Goal: Task Accomplishment & Management: Complete application form

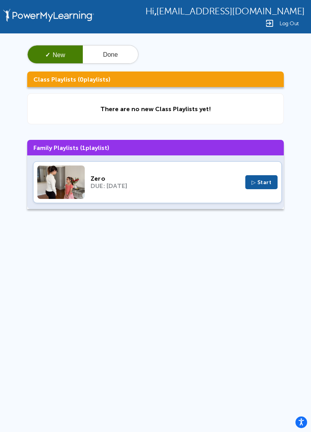
click at [261, 180] on span "▷ Start" at bounding box center [261, 182] width 20 height 7
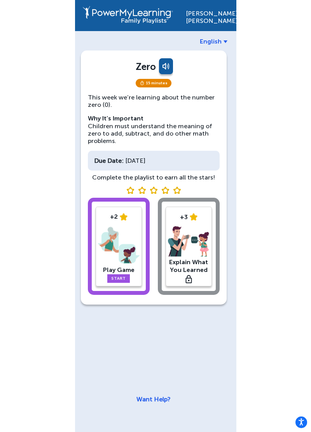
click at [126, 276] on link "Start" at bounding box center [118, 278] width 23 height 9
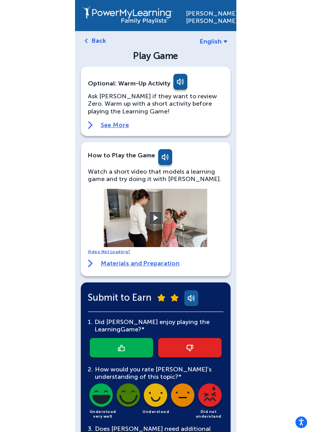
click at [164, 224] on video at bounding box center [155, 218] width 117 height 58
click at [161, 222] on button at bounding box center [156, 218] width 14 height 14
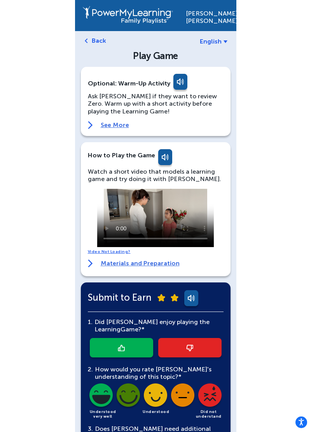
click at [120, 343] on link at bounding box center [121, 347] width 63 height 19
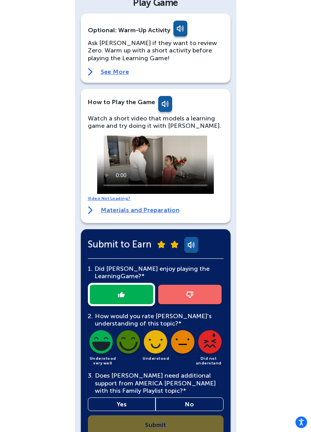
scroll to position [61, 0]
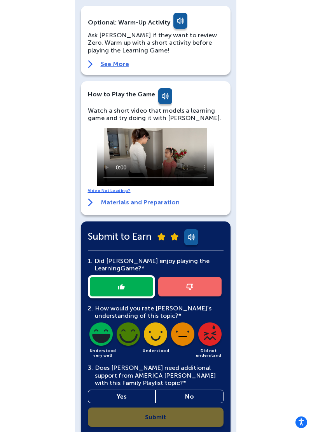
click at [99, 340] on img at bounding box center [101, 335] width 26 height 26
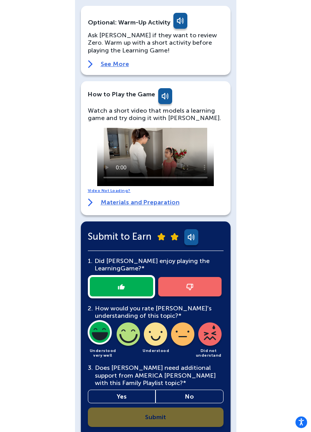
click at [171, 393] on link "No" at bounding box center [189, 397] width 68 height 14
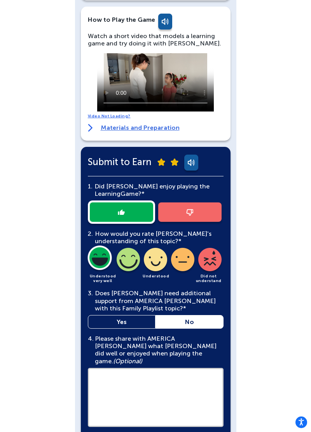
scroll to position [139, 0]
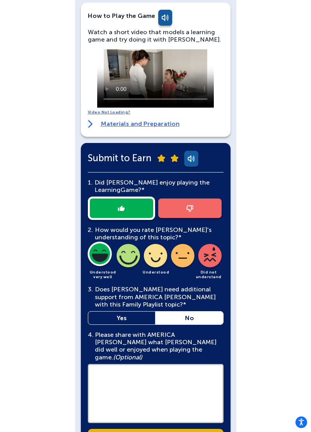
click at [110, 387] on textarea at bounding box center [156, 393] width 136 height 59
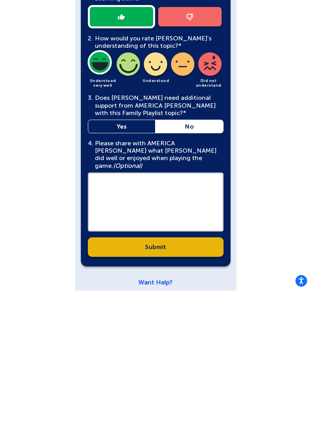
scroll to position [191, 0]
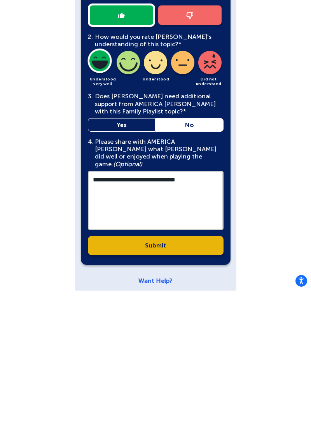
type textarea "**********"
click at [100, 383] on link "Submit" at bounding box center [156, 386] width 136 height 19
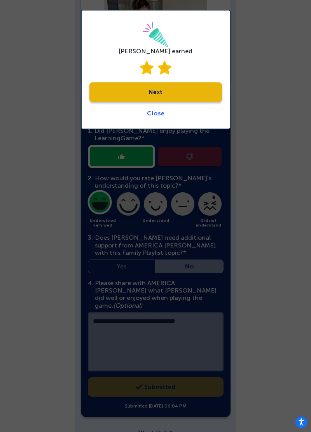
click at [192, 101] on link "Next" at bounding box center [155, 91] width 132 height 19
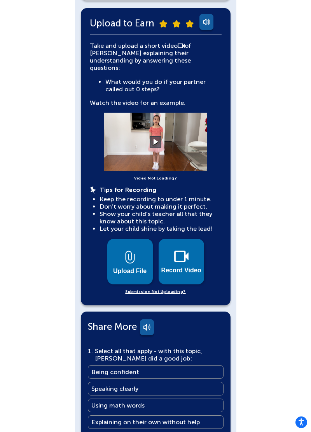
scroll to position [167, 0]
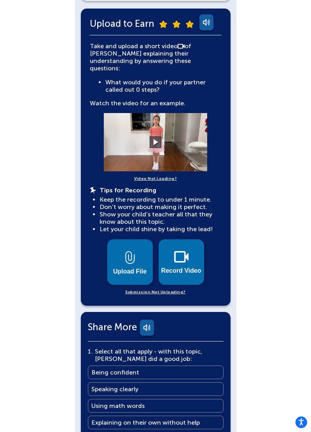
click at [189, 257] on button "Record Video" at bounding box center [181, 261] width 45 height 45
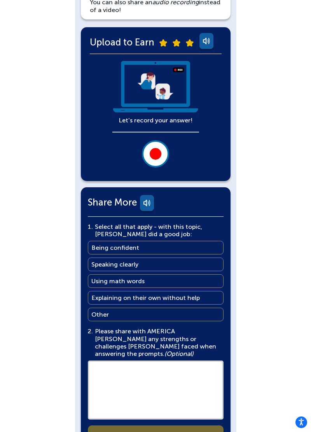
scroll to position [176, 0]
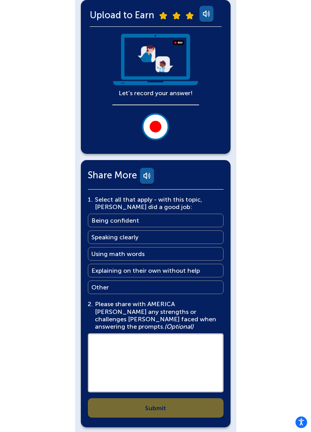
click at [165, 127] on button at bounding box center [155, 126] width 27 height 27
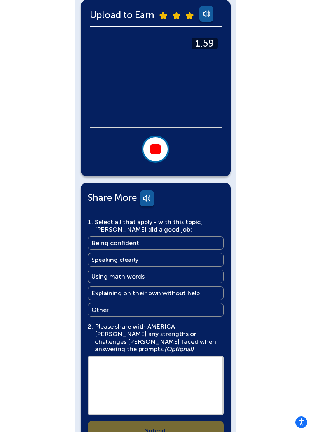
click at [160, 150] on div at bounding box center [155, 149] width 10 height 10
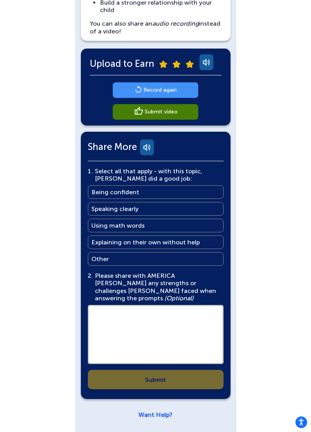
scroll to position [120, 0]
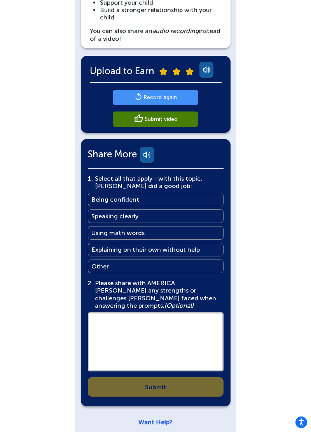
click at [131, 97] on link "Record again" at bounding box center [155, 98] width 85 height 16
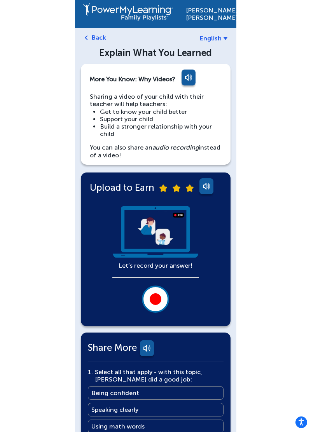
scroll to position [0, 0]
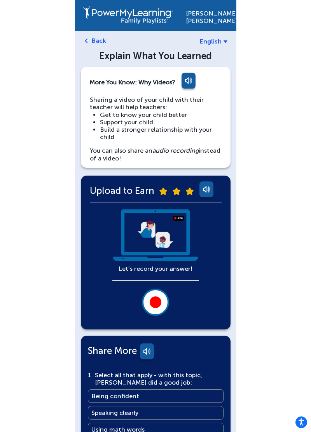
click at [162, 300] on button at bounding box center [155, 302] width 27 height 27
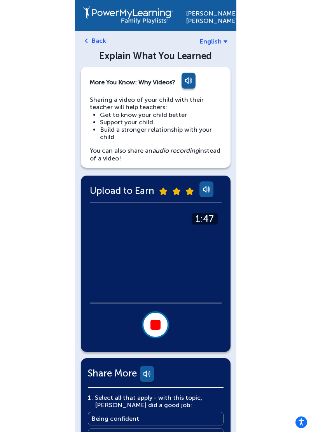
click at [162, 327] on button at bounding box center [155, 324] width 27 height 27
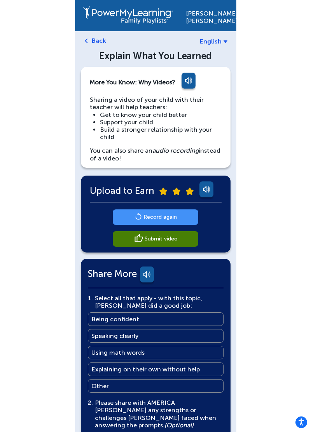
click at [191, 216] on link "Record again" at bounding box center [155, 217] width 85 height 16
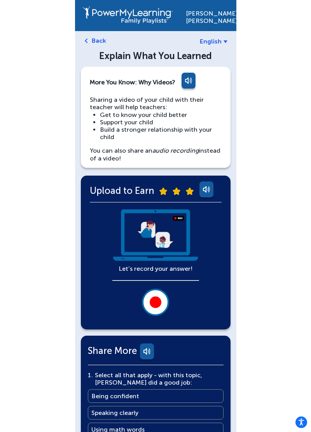
click at [161, 298] on button at bounding box center [155, 302] width 27 height 27
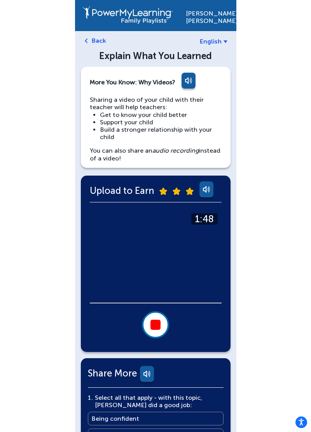
click at [160, 327] on div at bounding box center [155, 325] width 10 height 10
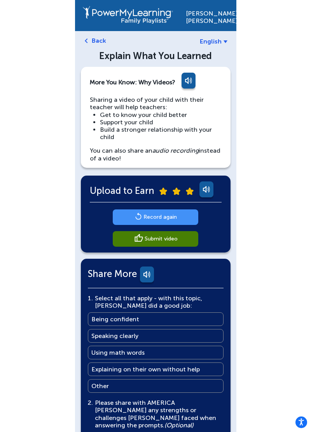
click at [181, 218] on link "Record again" at bounding box center [155, 217] width 85 height 16
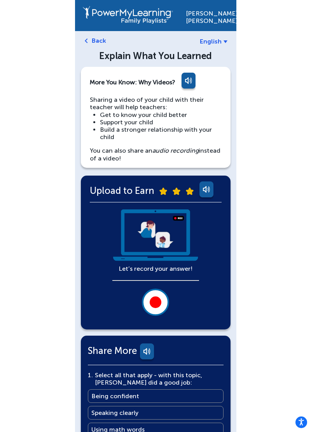
click at [161, 292] on button at bounding box center [155, 302] width 27 height 27
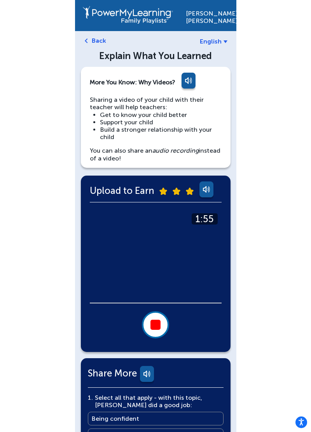
click at [159, 326] on div at bounding box center [155, 325] width 10 height 10
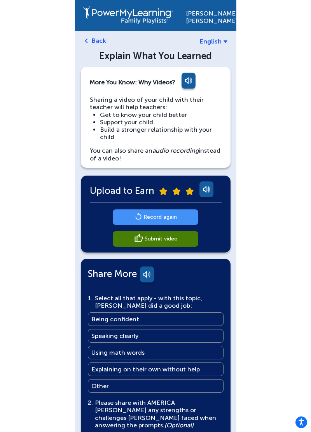
click at [187, 217] on link "Record again" at bounding box center [155, 217] width 85 height 16
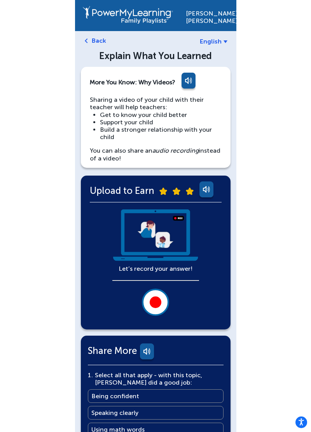
click at [161, 297] on button at bounding box center [155, 302] width 27 height 27
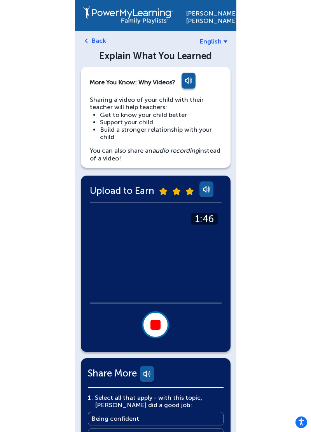
click at [166, 324] on button at bounding box center [155, 324] width 27 height 27
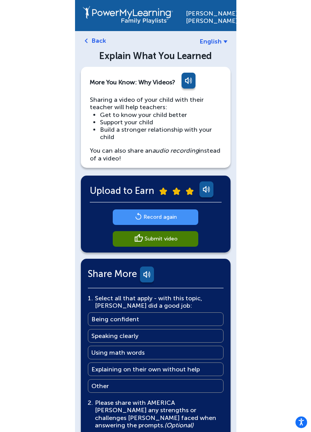
click at [180, 237] on link "Submit video" at bounding box center [155, 239] width 85 height 16
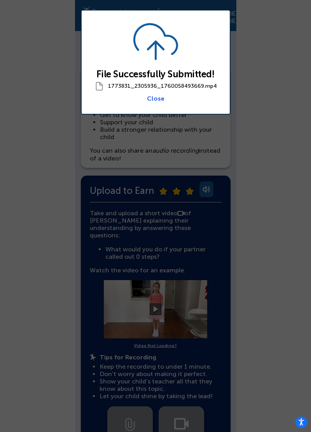
click at [155, 98] on link "Close" at bounding box center [155, 98] width 17 height 7
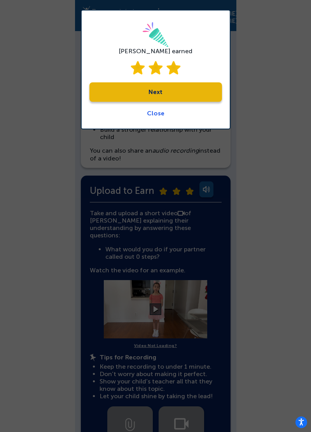
click at [158, 115] on link "Close" at bounding box center [155, 113] width 17 height 7
